Goal: Find contact information: Find contact information

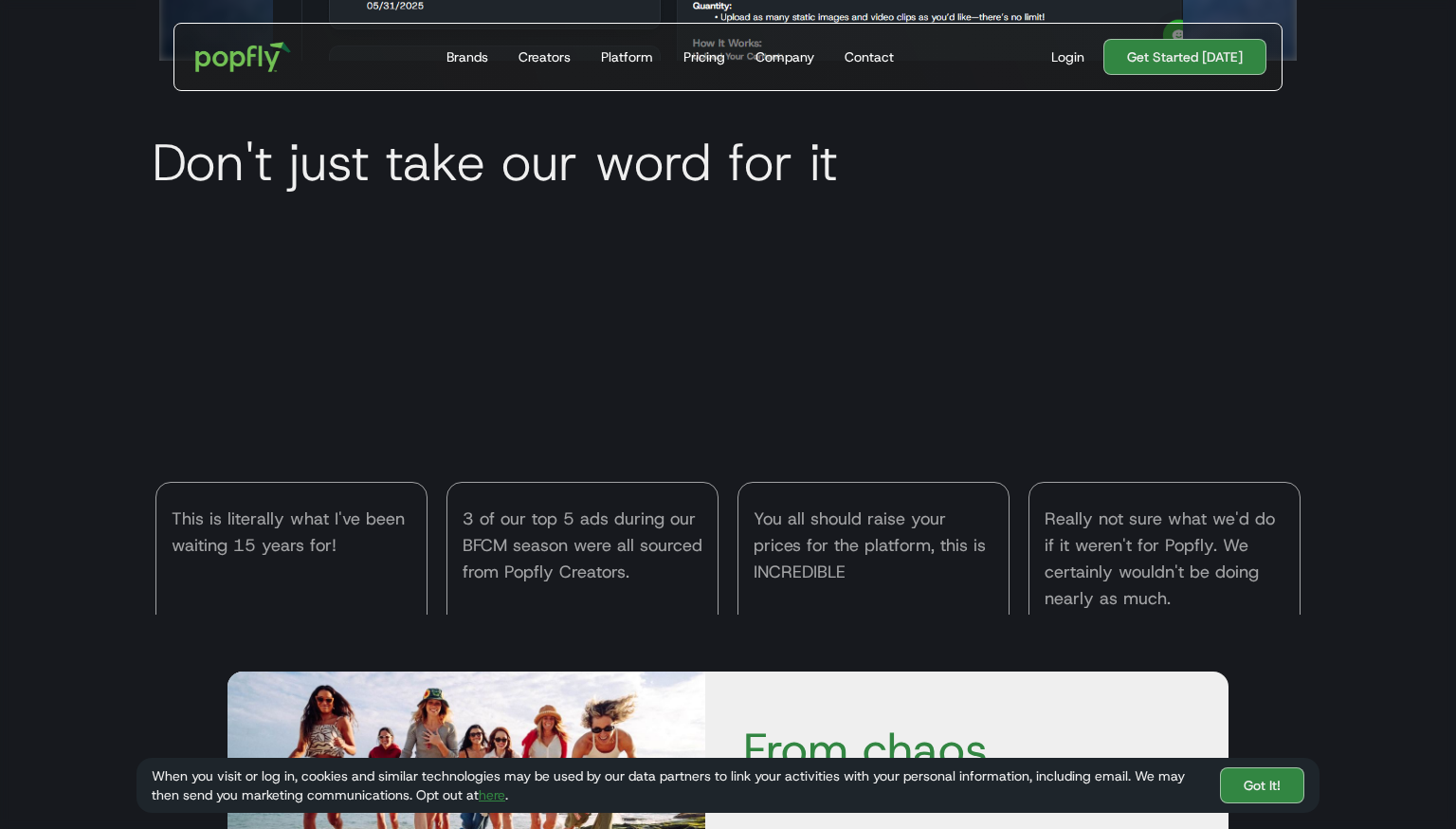
scroll to position [6331, 0]
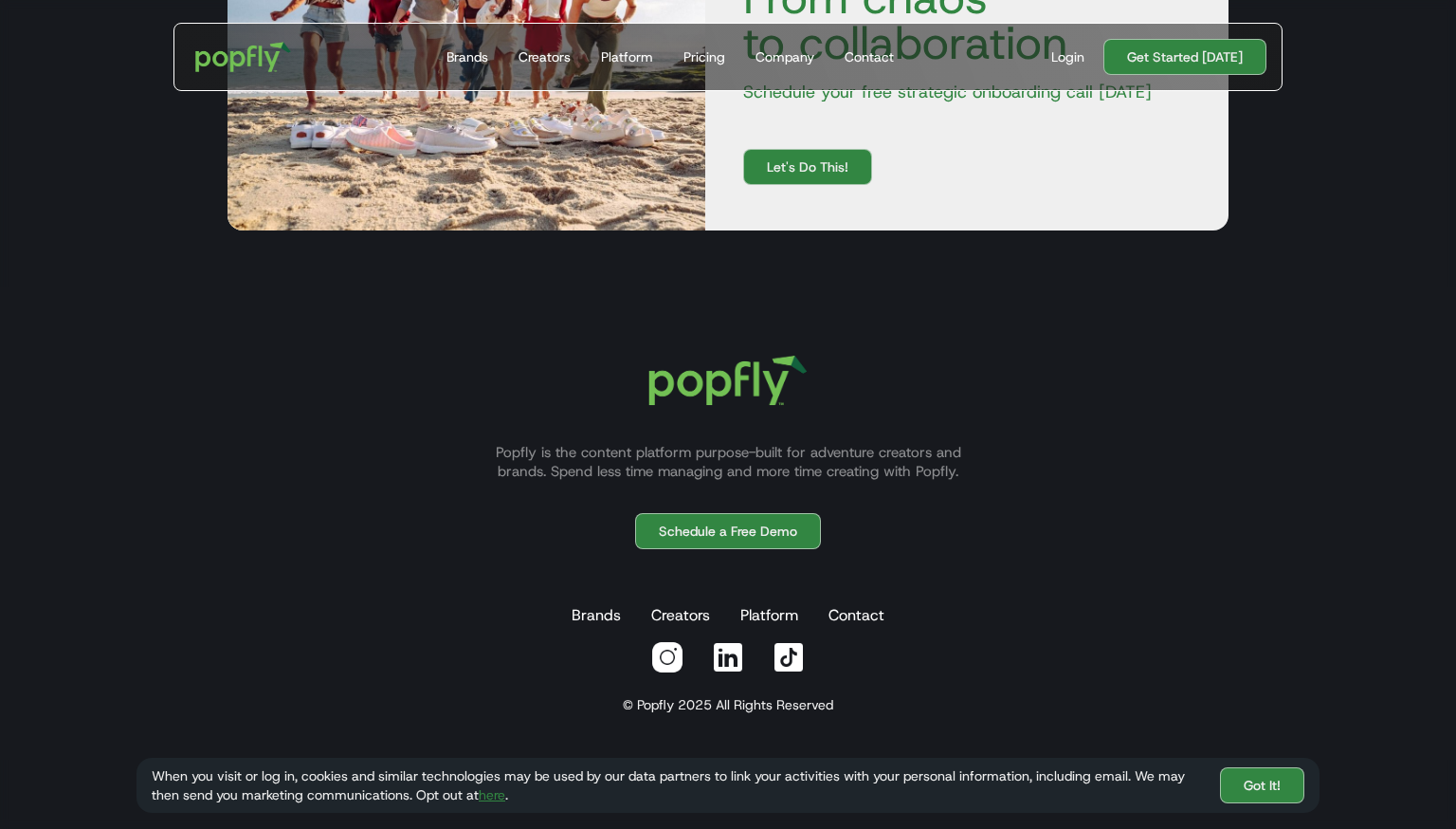
click at [731, 654] on img at bounding box center [728, 657] width 34 height 34
click at [851, 610] on link "Contact" at bounding box center [856, 615] width 64 height 38
click at [1273, 788] on link "Got It!" at bounding box center [1262, 785] width 84 height 36
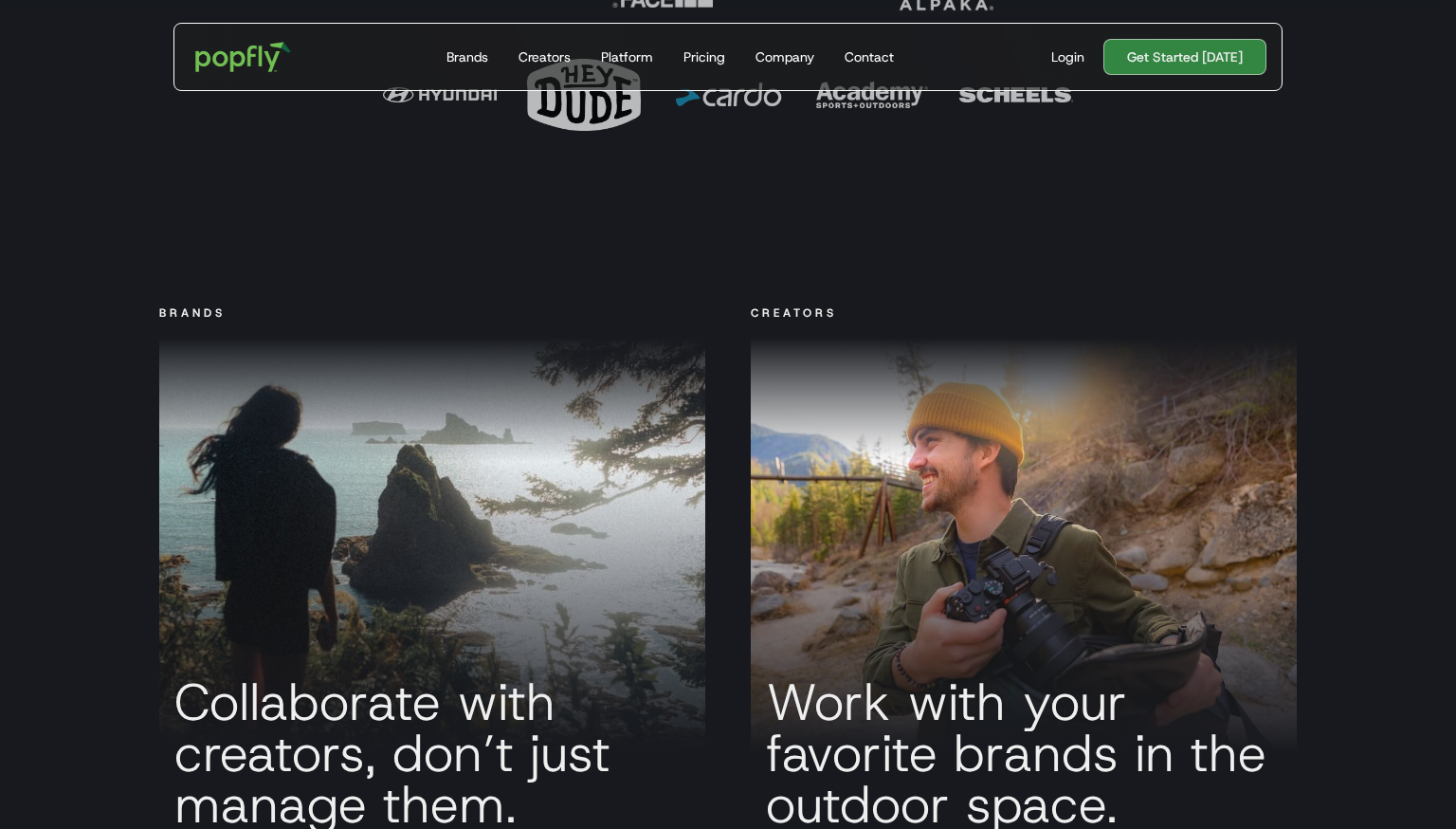
scroll to position [6258, 0]
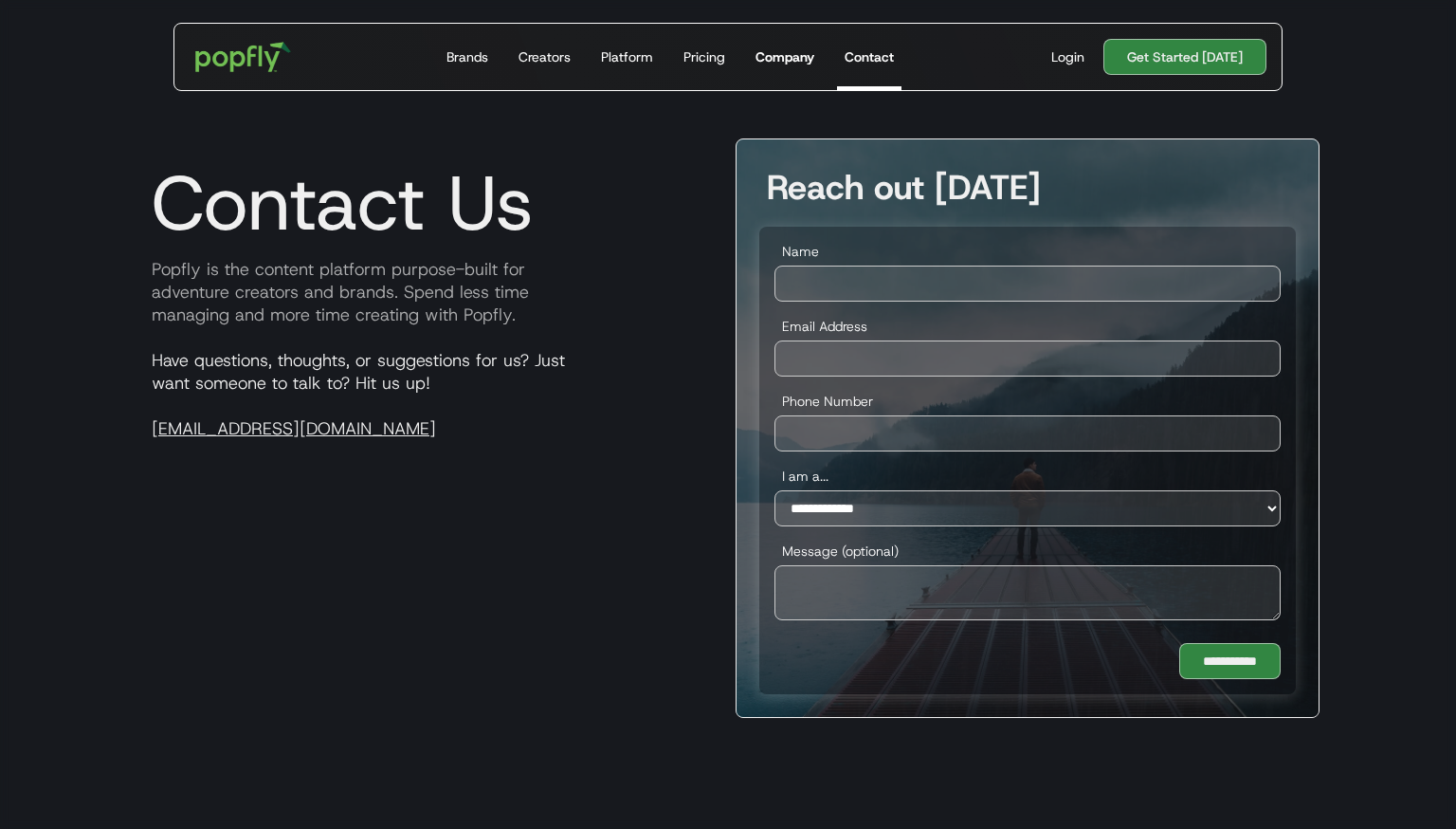
click at [776, 59] on div "Company" at bounding box center [785, 56] width 59 height 19
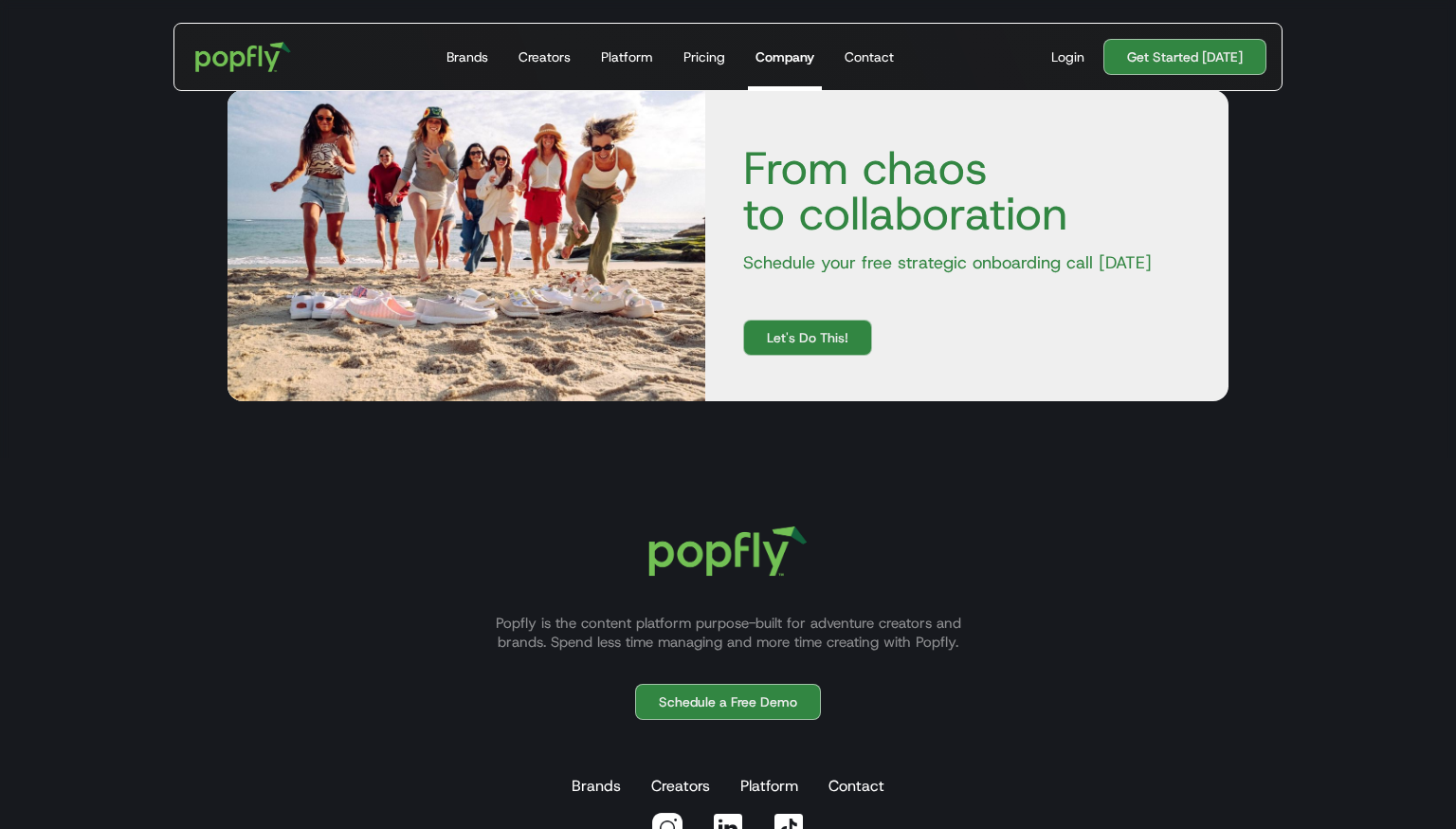
scroll to position [2351, 0]
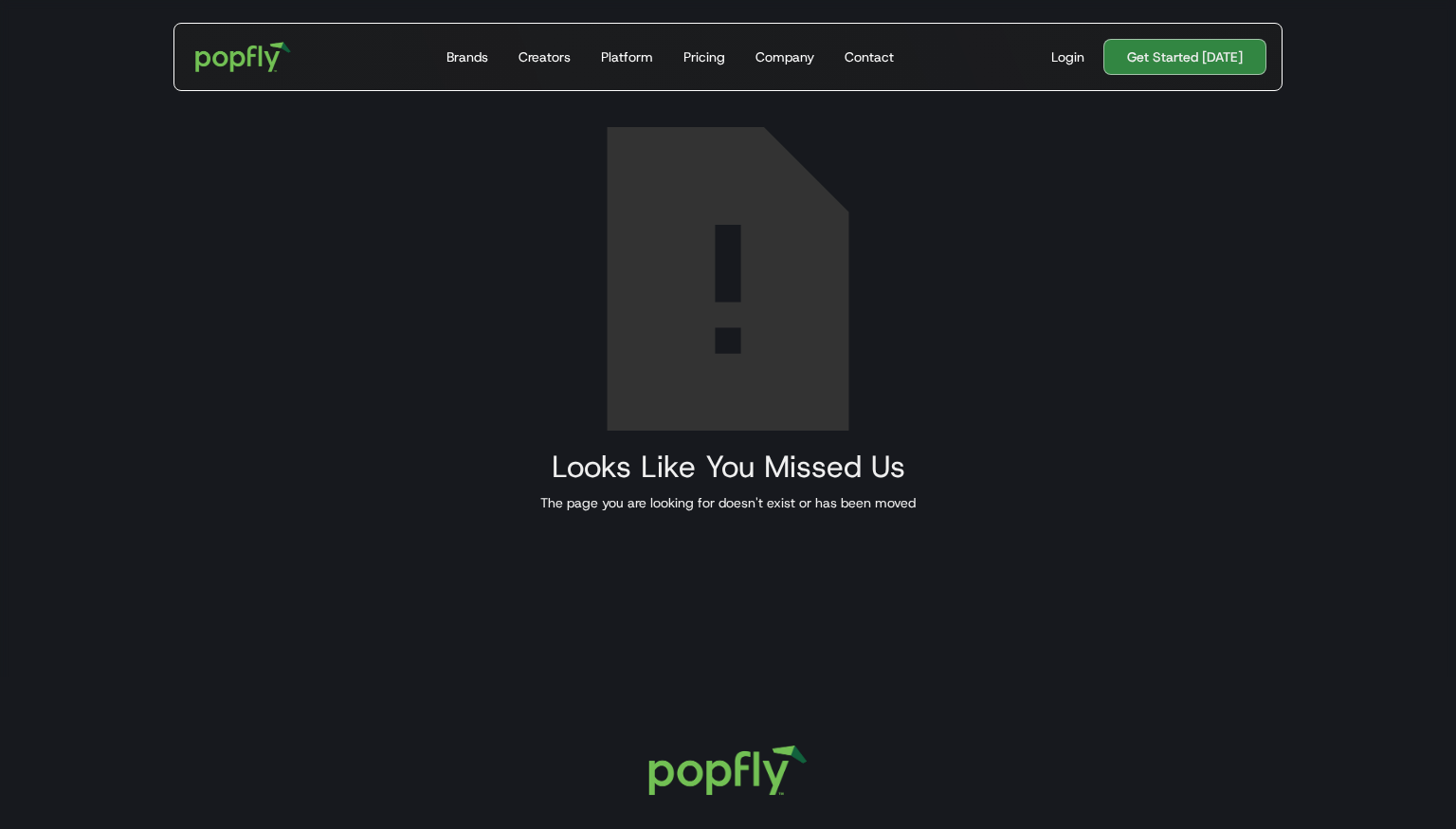
scroll to position [459, 0]
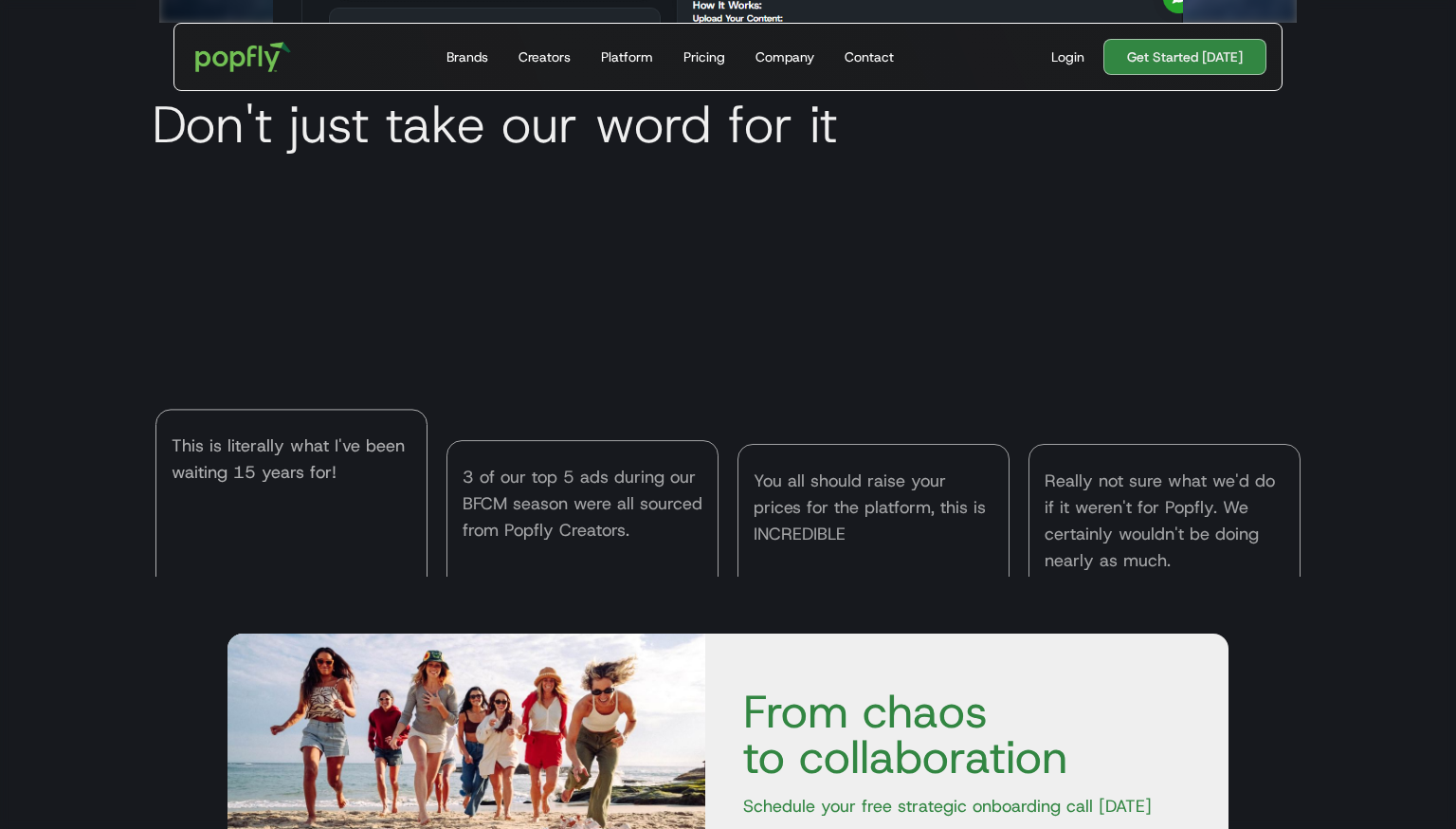
scroll to position [6258, 0]
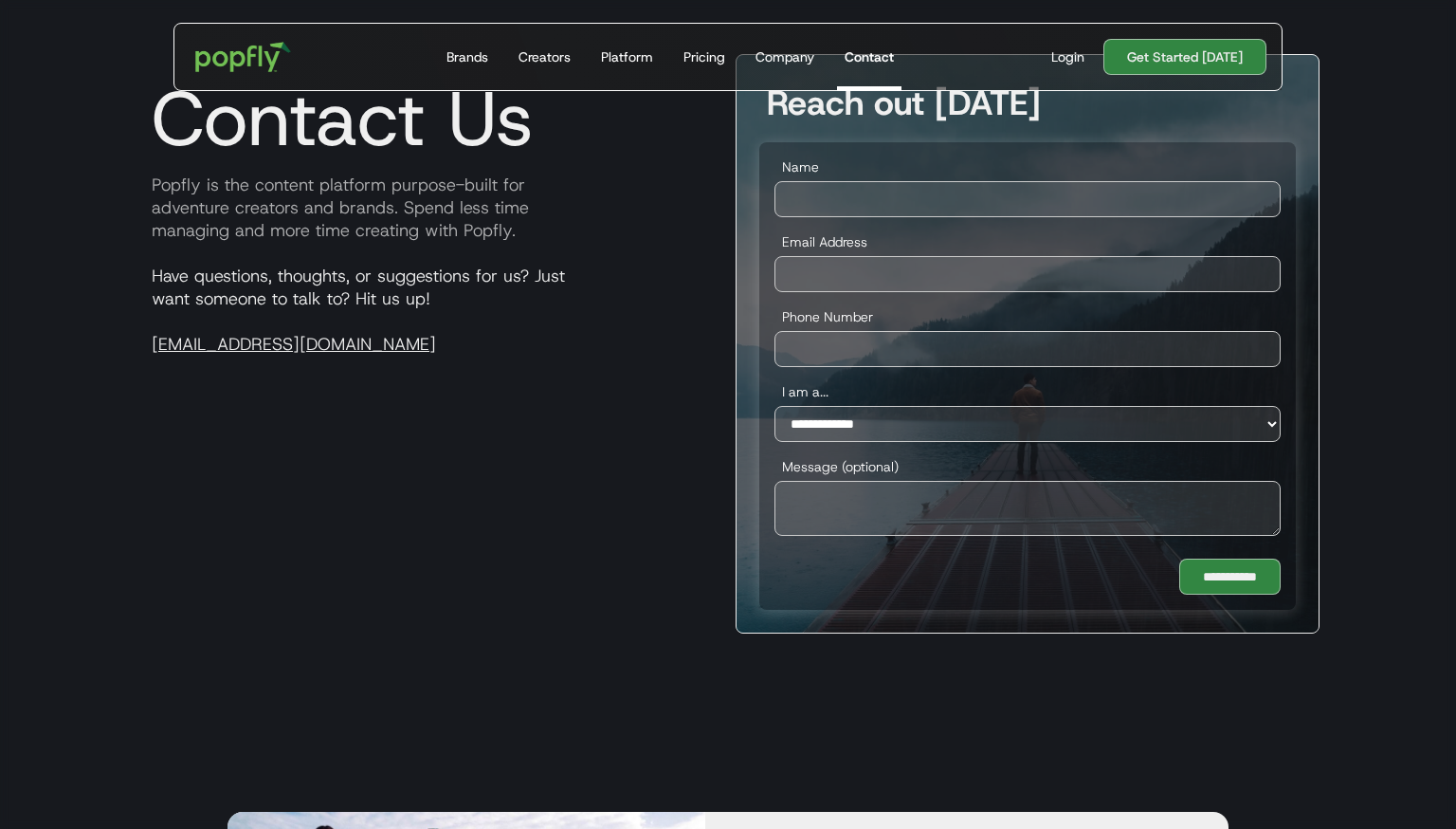
scroll to position [87, 0]
